Goal: Task Accomplishment & Management: Manage account settings

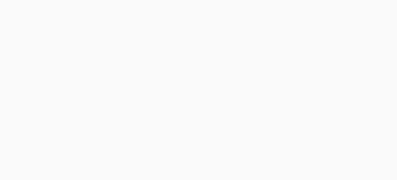
click at [92, 80] on body at bounding box center [198, 90] width 397 height 180
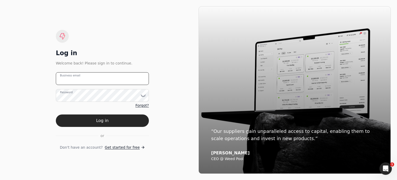
click at [95, 79] on email "Business email" at bounding box center [102, 78] width 93 height 13
type email "[EMAIL_ADDRESS][DOMAIN_NAME]"
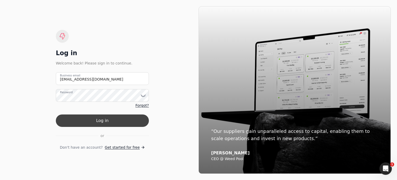
click at [108, 119] on button "Log in" at bounding box center [102, 120] width 93 height 12
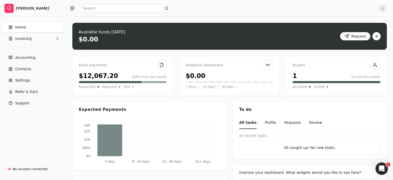
click at [22, 27] on span "Home" at bounding box center [20, 27] width 11 height 5
click at [34, 40] on button "Invoicing" at bounding box center [33, 38] width 62 height 10
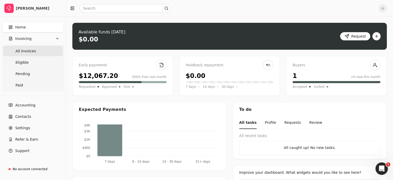
click at [35, 50] on Invoices "All Invoices" at bounding box center [33, 51] width 60 height 10
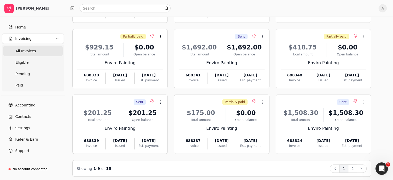
scroll to position [90, 0]
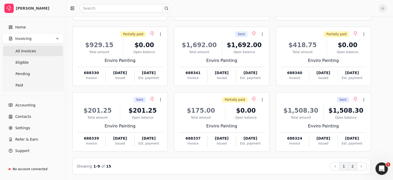
click at [357, 166] on button "2" at bounding box center [352, 166] width 9 height 8
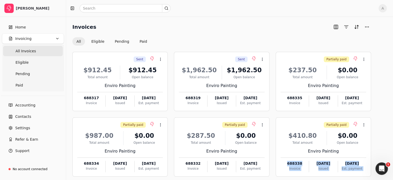
scroll to position [25, 0]
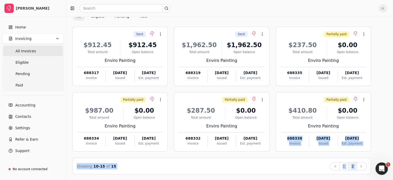
drag, startPoint x: 393, startPoint y: 153, endPoint x: 396, endPoint y: 184, distance: 31.2
click at [393, 179] on html "[PERSON_NAME] Home Invoicing All Invoices Eligible Pending Paid Accounting Cont…" at bounding box center [196, 77] width 393 height 205
click at [284, 171] on div "Showing 10 - 15 of 15 Back 1 2 Next" at bounding box center [221, 165] width 299 height 17
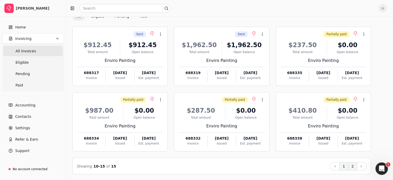
click at [349, 166] on button "1" at bounding box center [343, 166] width 9 height 8
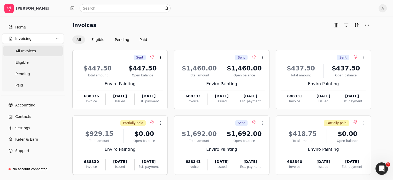
scroll to position [0, 0]
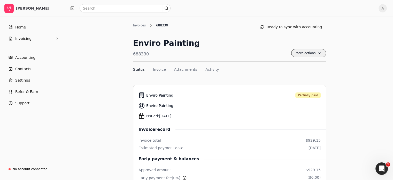
click at [321, 54] on span "More actions" at bounding box center [308, 53] width 35 height 8
click at [157, 69] on button "Invoice" at bounding box center [159, 69] width 13 height 5
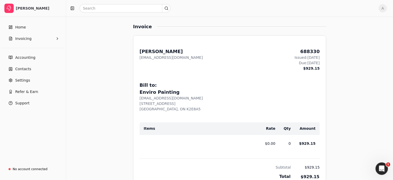
scroll to position [205, 0]
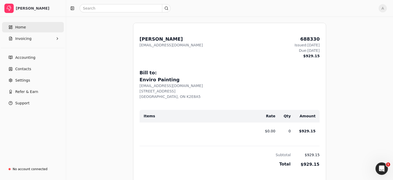
click at [22, 27] on span "Home" at bounding box center [20, 27] width 11 height 5
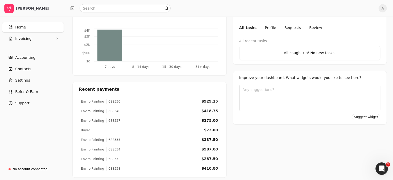
scroll to position [98, 0]
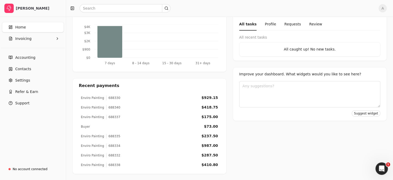
click at [170, 168] on div "Enviro Painting 688338 $410.80" at bounding box center [149, 165] width 141 height 10
click at [29, 28] on link "Home" at bounding box center [33, 27] width 62 height 10
